Goal: Book appointment/travel/reservation

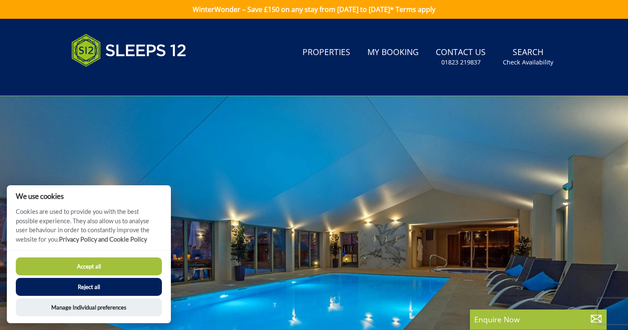
click at [82, 267] on button "Accept all" at bounding box center [89, 267] width 146 height 18
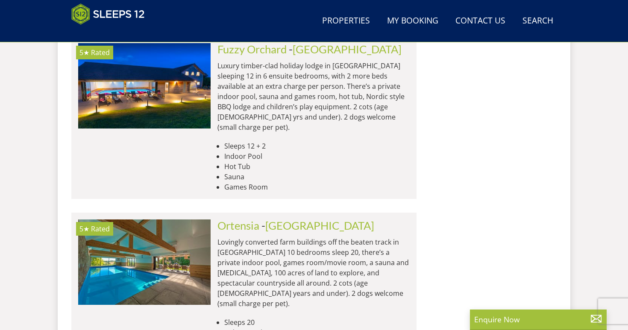
scroll to position [3632, 0]
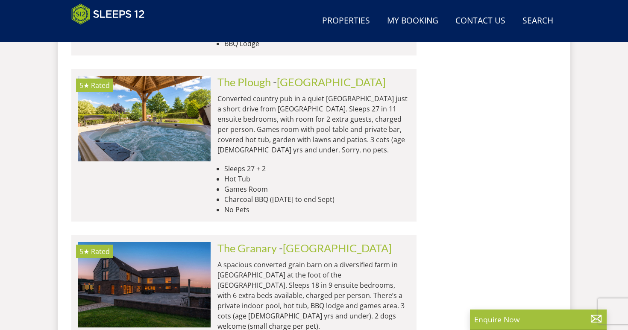
scroll to position [5763, 0]
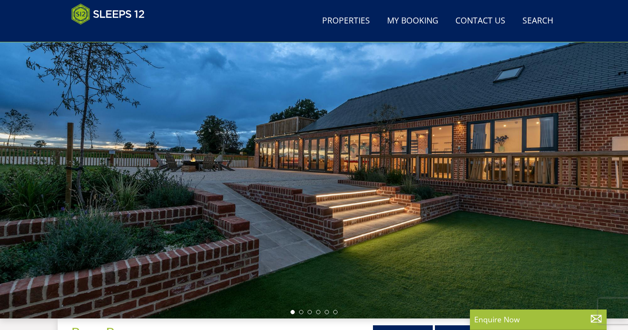
scroll to position [43, 0]
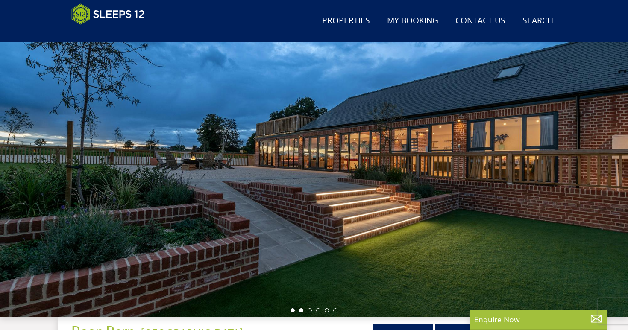
click at [302, 312] on li at bounding box center [301, 311] width 4 height 4
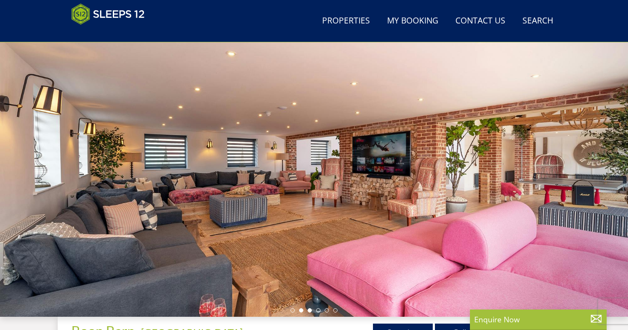
click at [311, 311] on li at bounding box center [310, 311] width 4 height 4
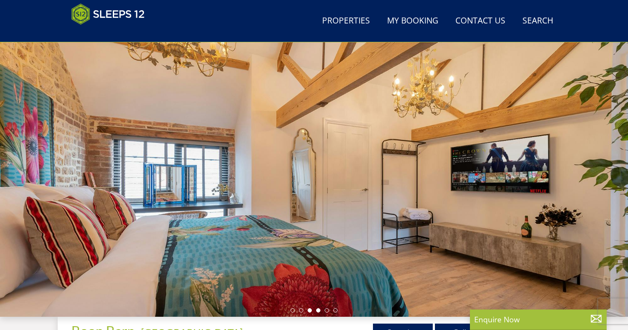
click at [317, 310] on li at bounding box center [318, 311] width 4 height 4
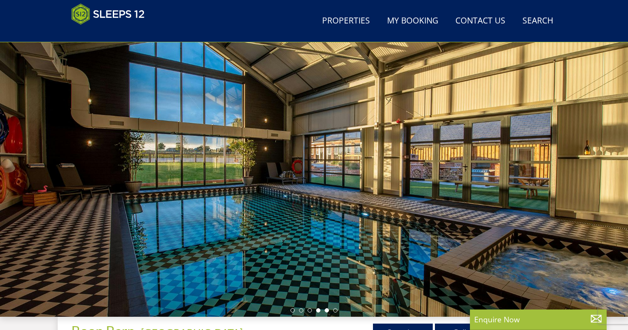
click at [318, 310] on li at bounding box center [318, 311] width 4 height 4
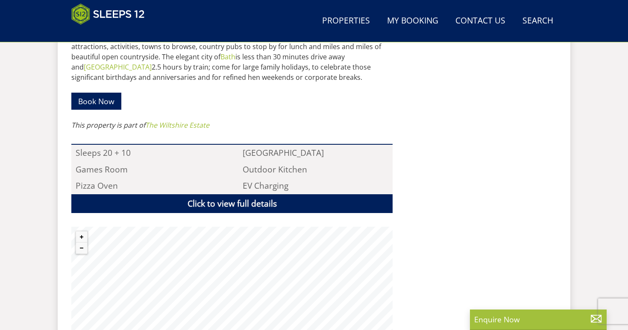
scroll to position [509, 0]
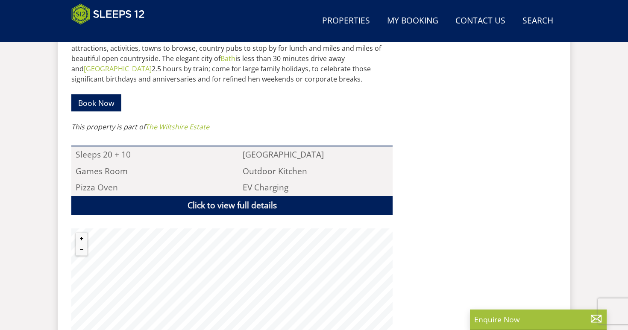
click at [224, 196] on link "Click to view full details" at bounding box center [231, 205] width 321 height 19
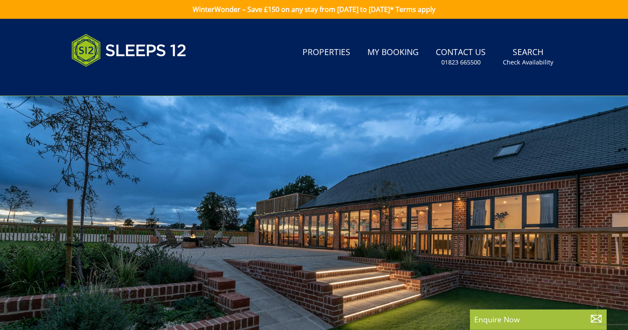
scroll to position [0, 0]
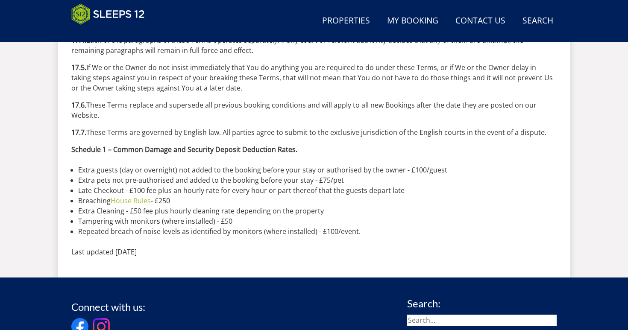
scroll to position [3243, 0]
